Goal: Transaction & Acquisition: Purchase product/service

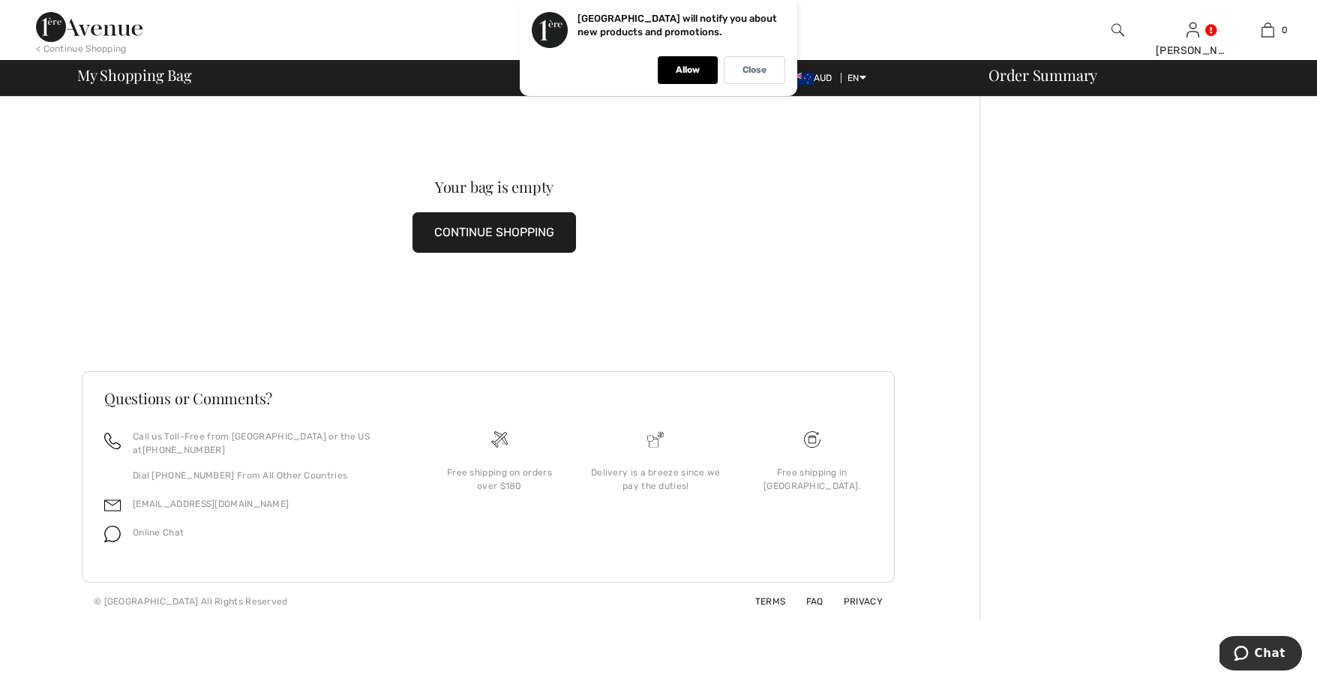
drag, startPoint x: 686, startPoint y: 67, endPoint x: 709, endPoint y: 65, distance: 23.4
click at [686, 67] on p "Allow" at bounding box center [688, 69] width 24 height 11
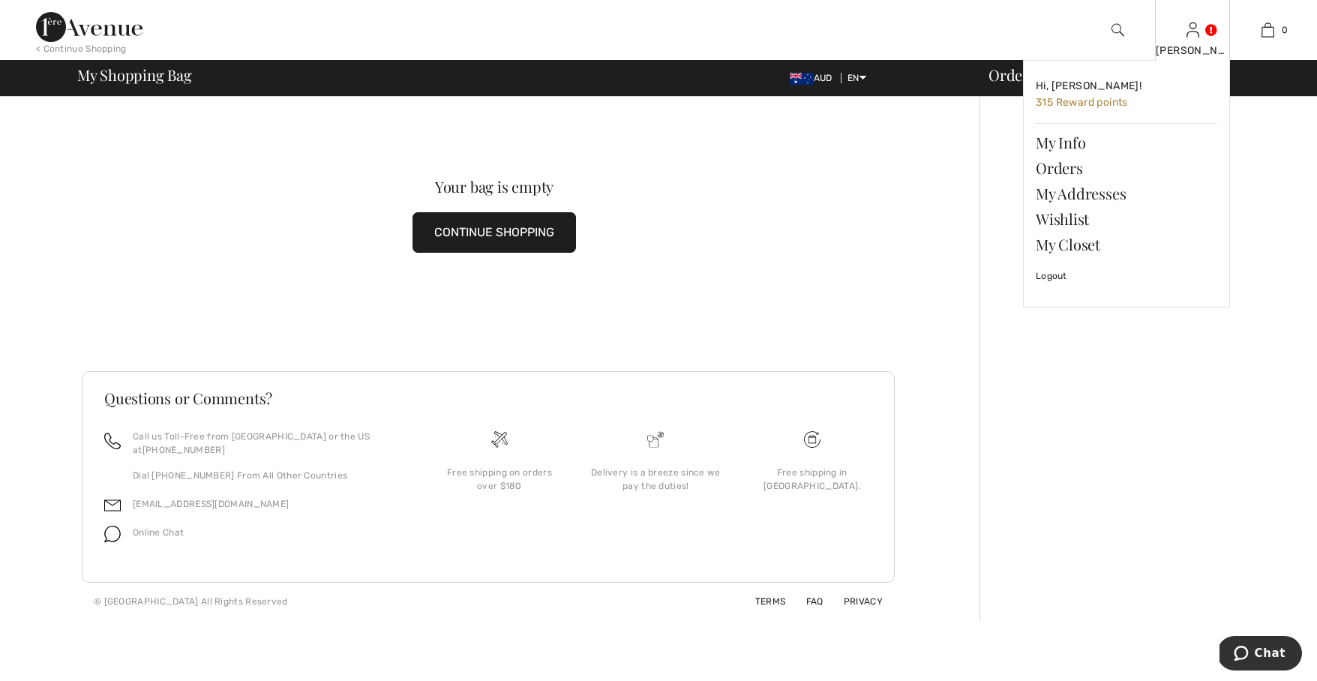
click at [1196, 37] on img at bounding box center [1192, 30] width 13 height 18
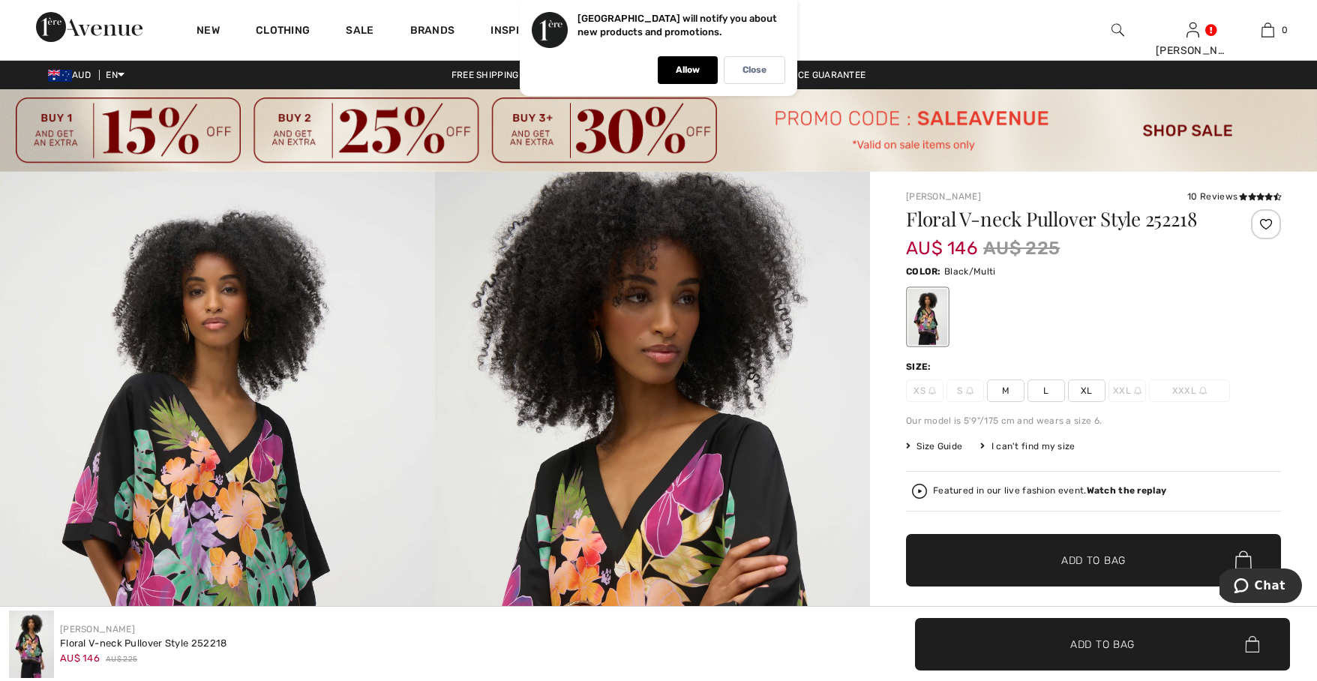
click at [1044, 390] on span "L" at bounding box center [1045, 390] width 37 height 22
click at [749, 69] on p "Close" at bounding box center [754, 69] width 24 height 11
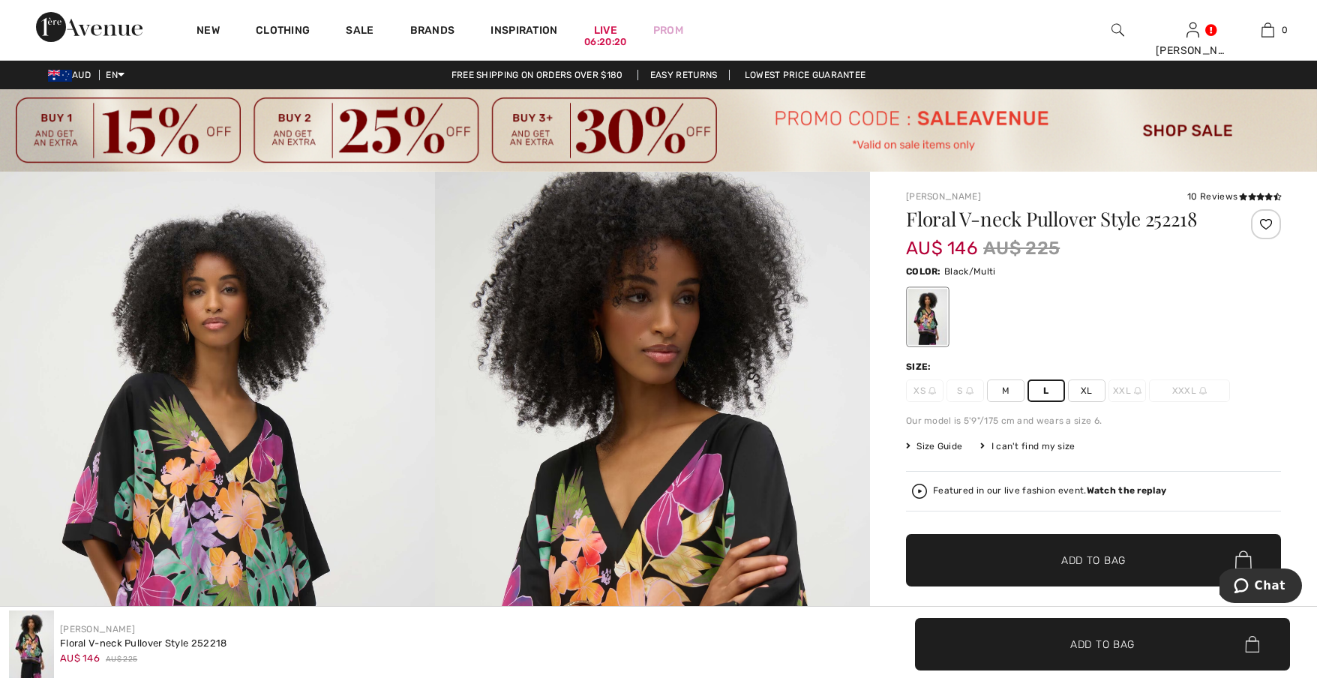
click at [1090, 562] on span "Add to Bag" at bounding box center [1093, 560] width 64 height 16
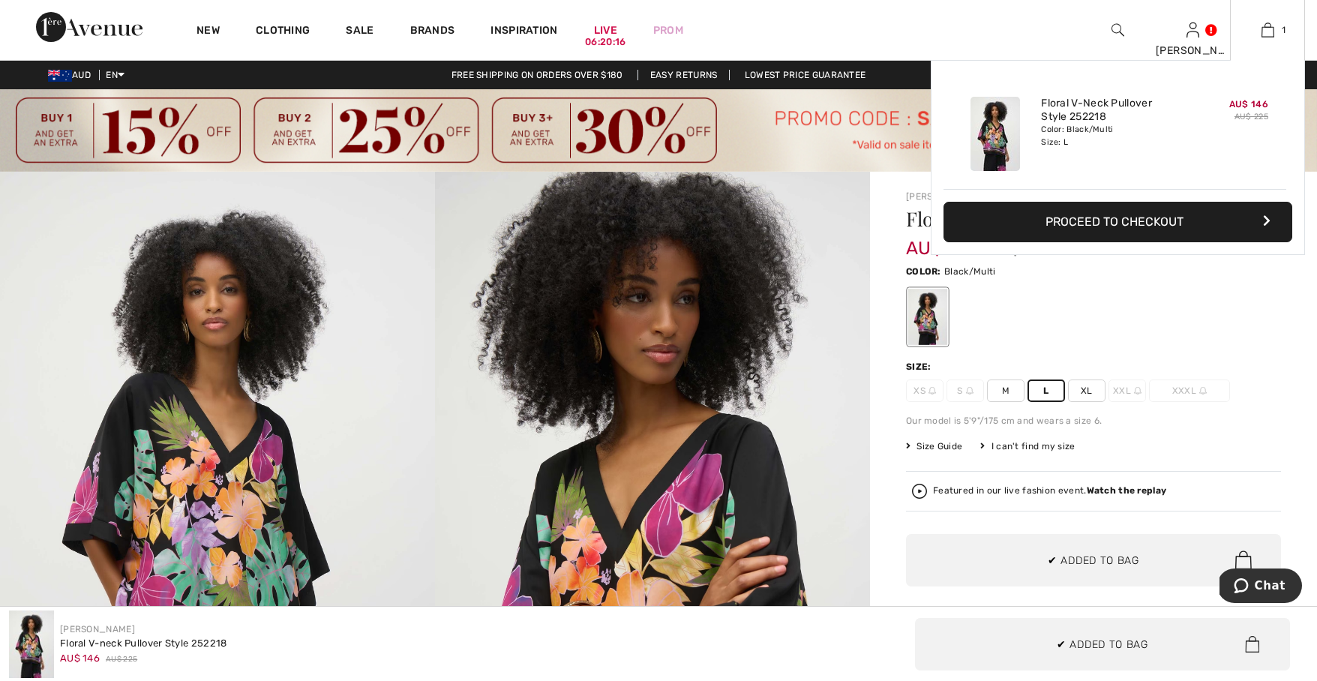
click at [1090, 223] on button "Proceed to Checkout" at bounding box center [1117, 222] width 349 height 40
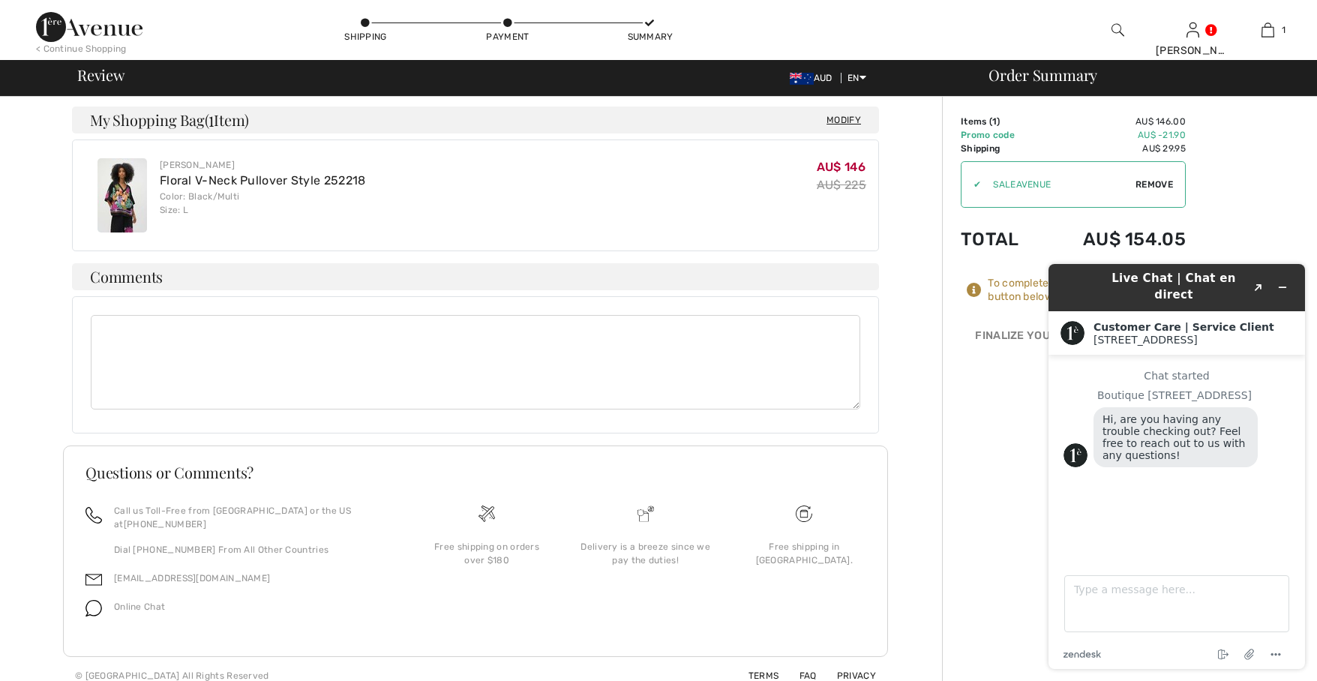
scroll to position [372, 0]
click at [1287, 281] on button "Minimize widget" at bounding box center [1282, 287] width 24 height 21
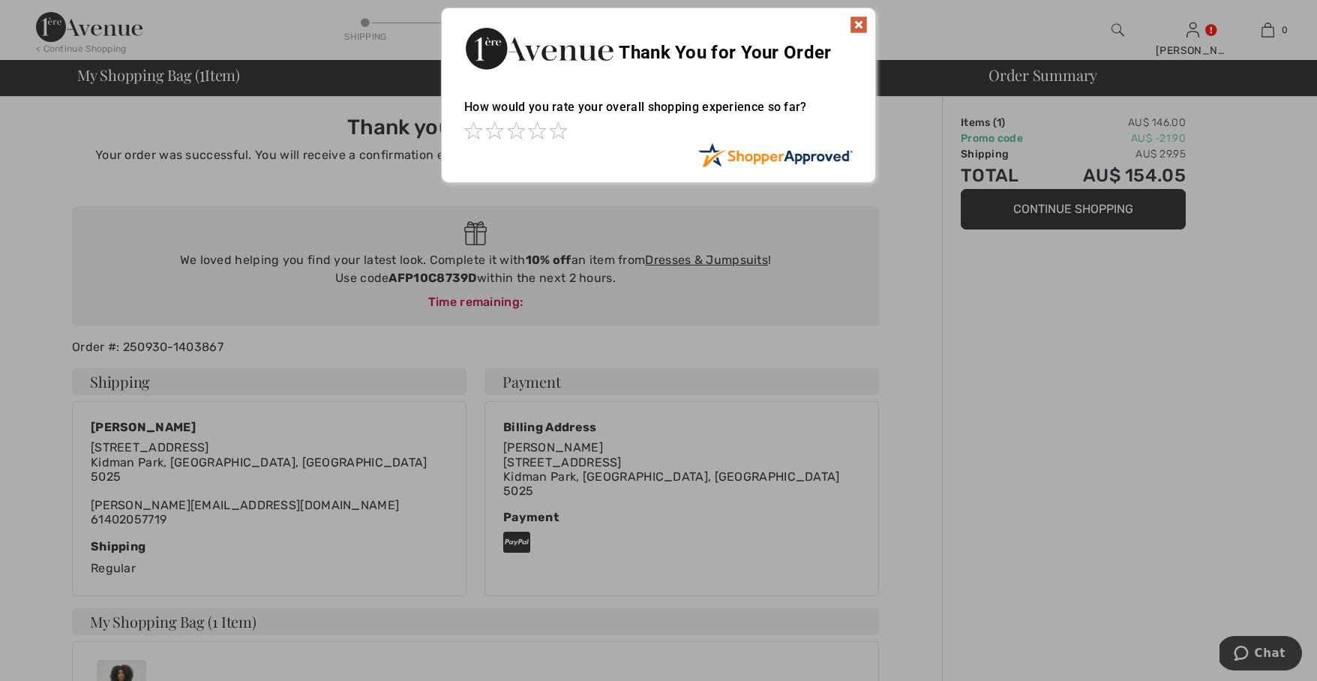
scroll to position [1, 0]
click at [857, 22] on img at bounding box center [858, 24] width 18 height 18
